Goal: Information Seeking & Learning: Learn about a topic

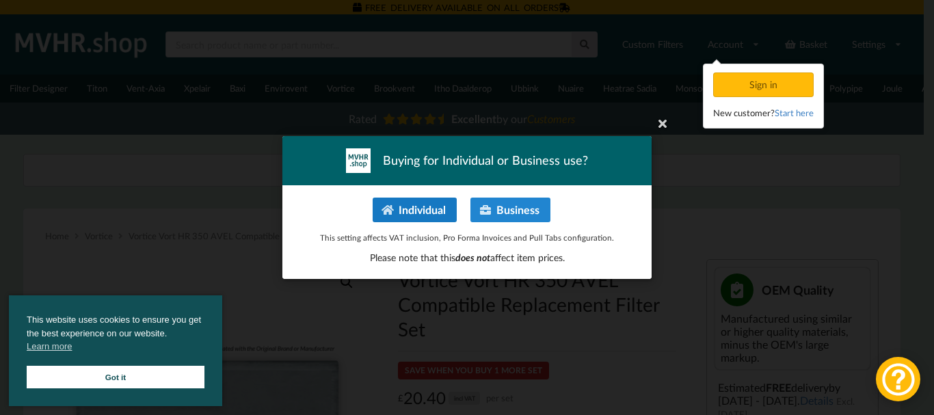
click at [431, 208] on button "Individual" at bounding box center [415, 210] width 84 height 25
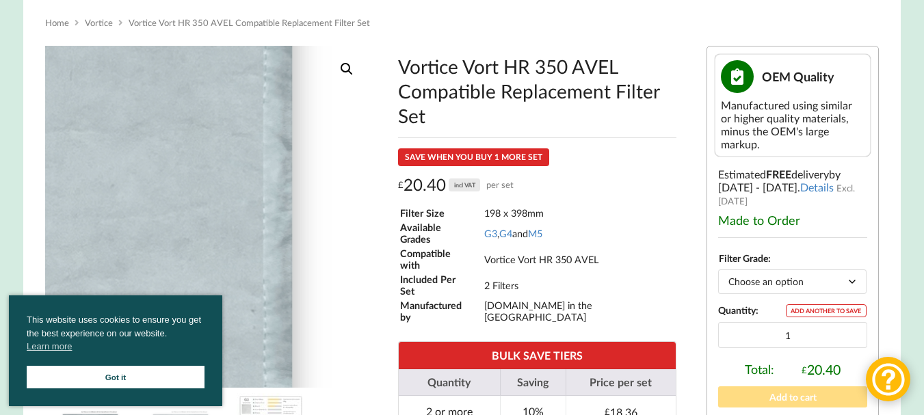
scroll to position [205, 0]
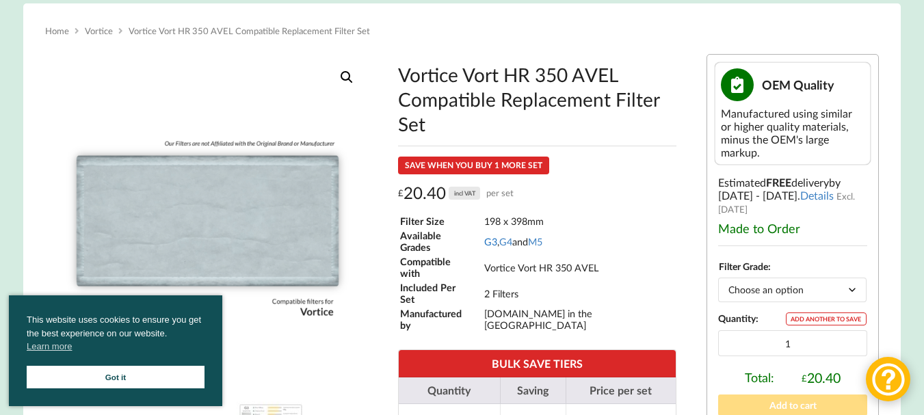
click at [495, 241] on link "G3" at bounding box center [490, 242] width 13 height 12
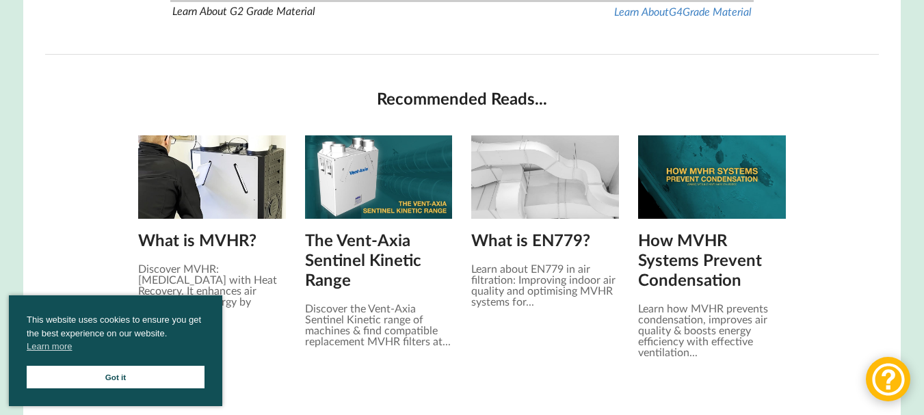
scroll to position [1436, 0]
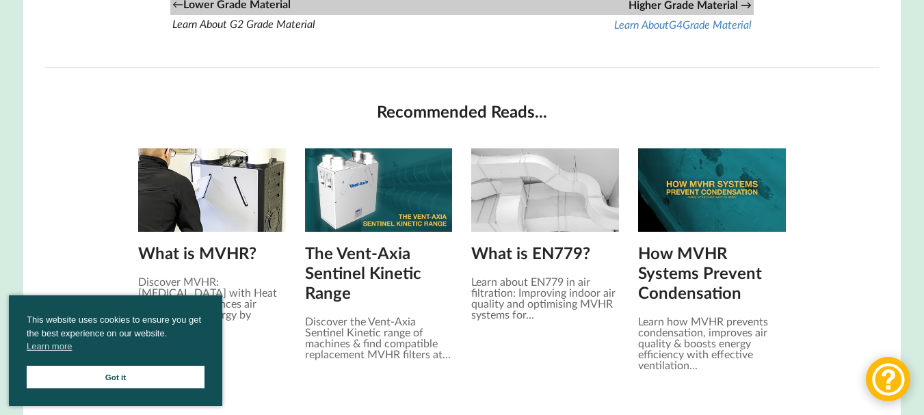
click at [228, 202] on img at bounding box center [212, 189] width 148 height 83
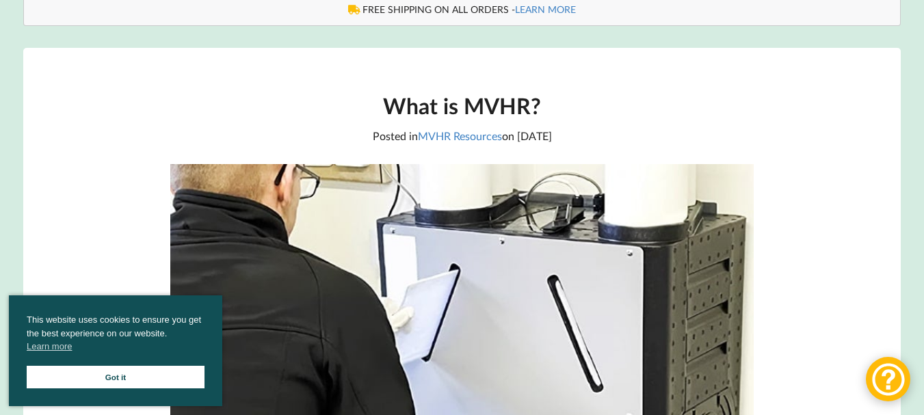
scroll to position [205, 0]
